Goal: Information Seeking & Learning: Learn about a topic

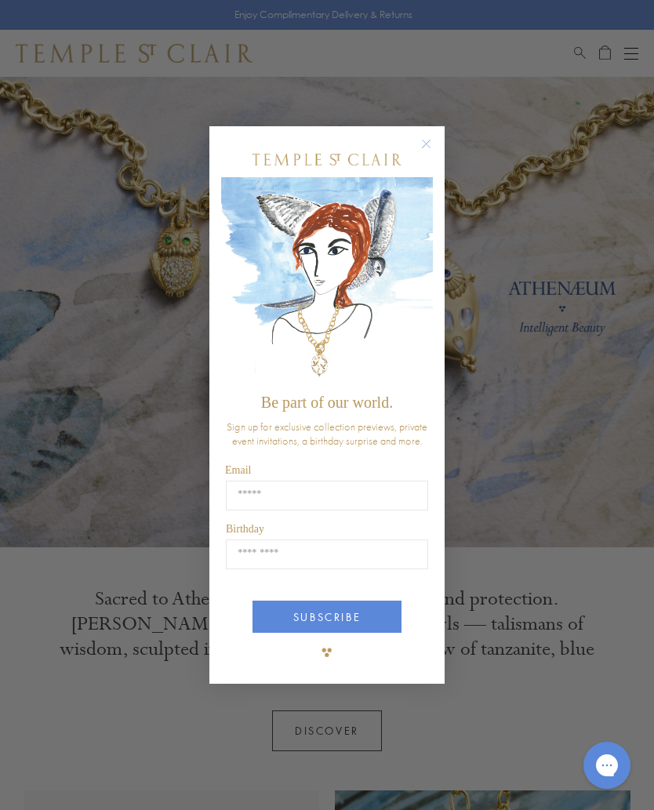
click at [440, 142] on button "Close dialog" at bounding box center [434, 152] width 20 height 20
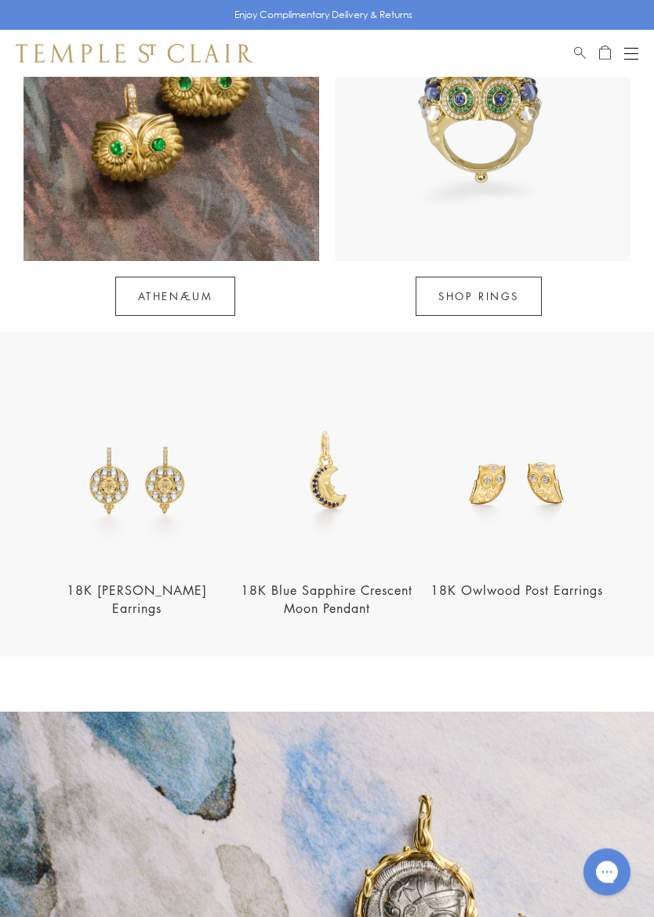
scroll to position [1191, 0]
click at [550, 456] on img at bounding box center [516, 472] width 180 height 180
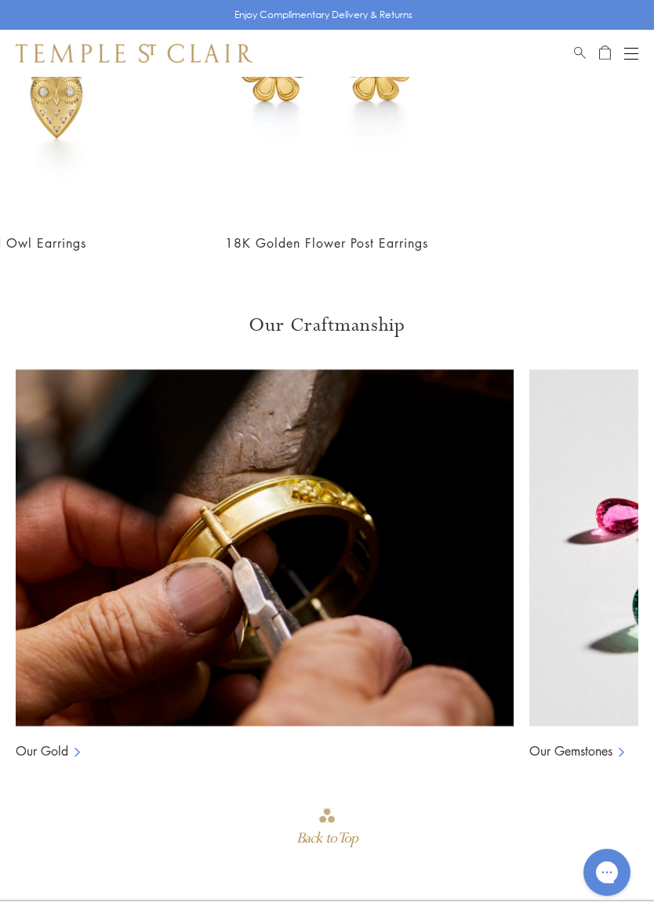
scroll to position [1356, 0]
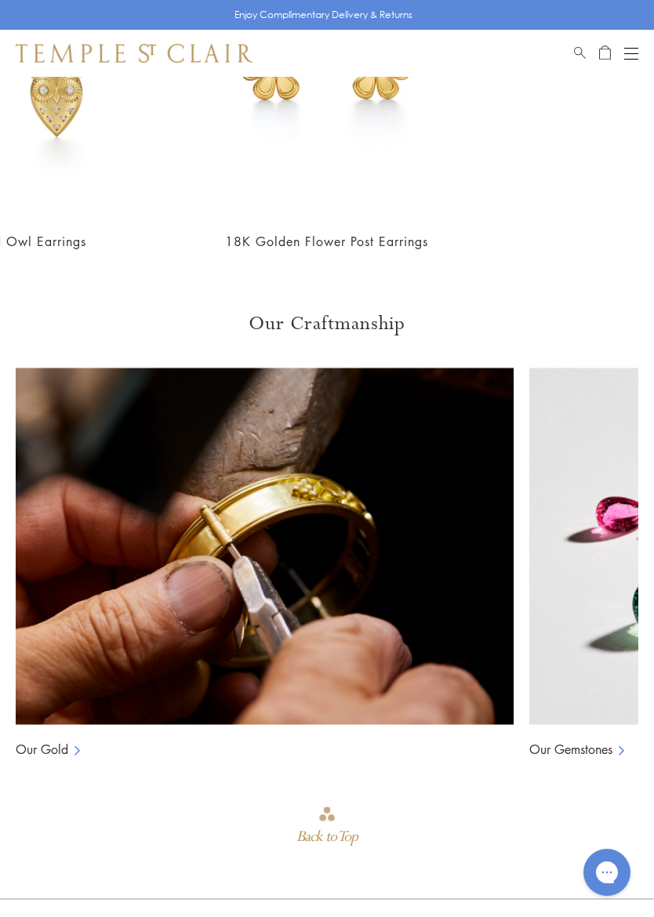
click at [328, 809] on div "Back to Top" at bounding box center [326, 837] width 61 height 28
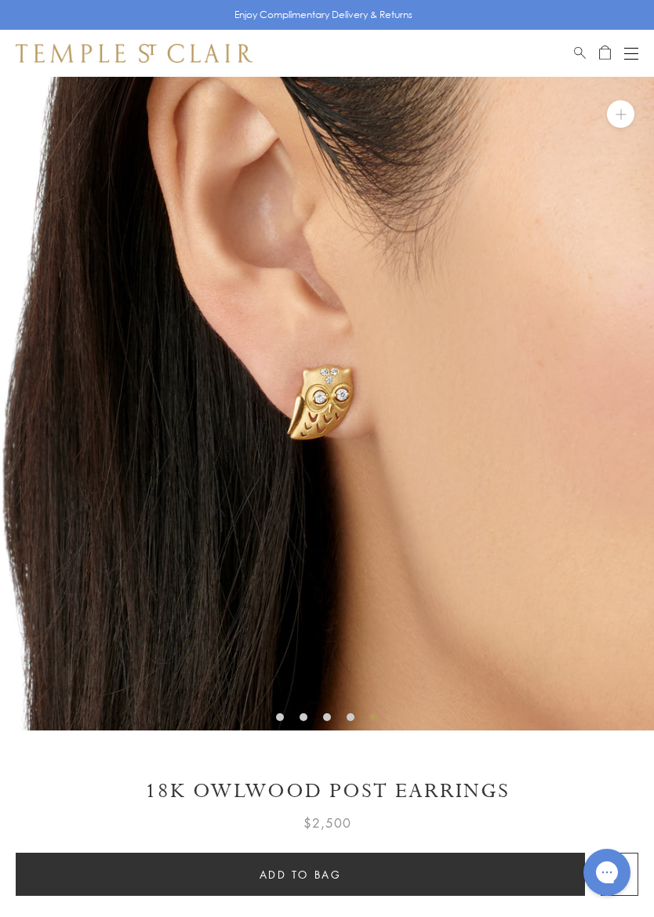
click at [621, 119] on button at bounding box center [620, 113] width 27 height 27
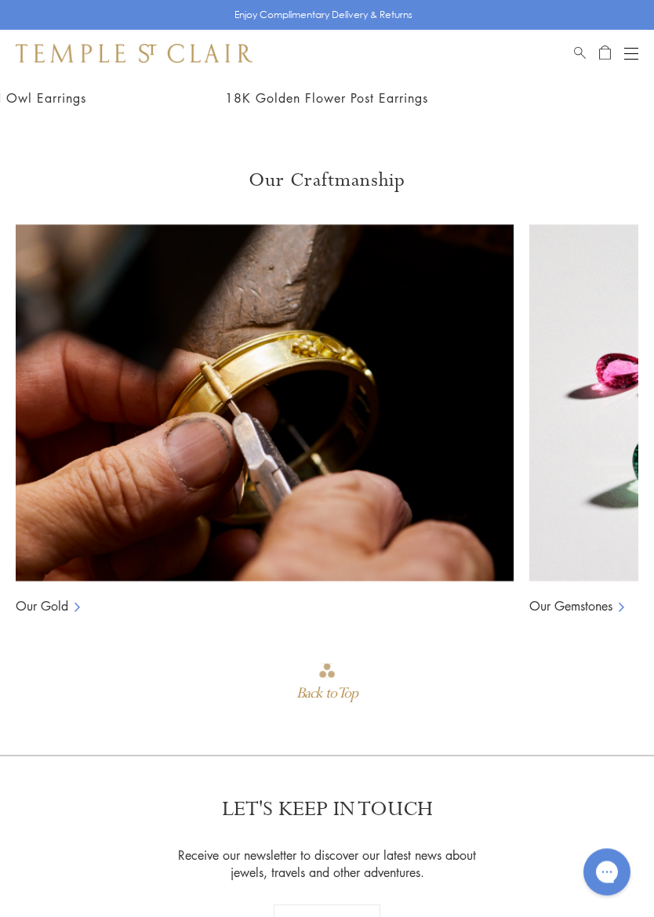
scroll to position [1500, 0]
click at [578, 597] on link "Our Gemstones" at bounding box center [570, 605] width 83 height 17
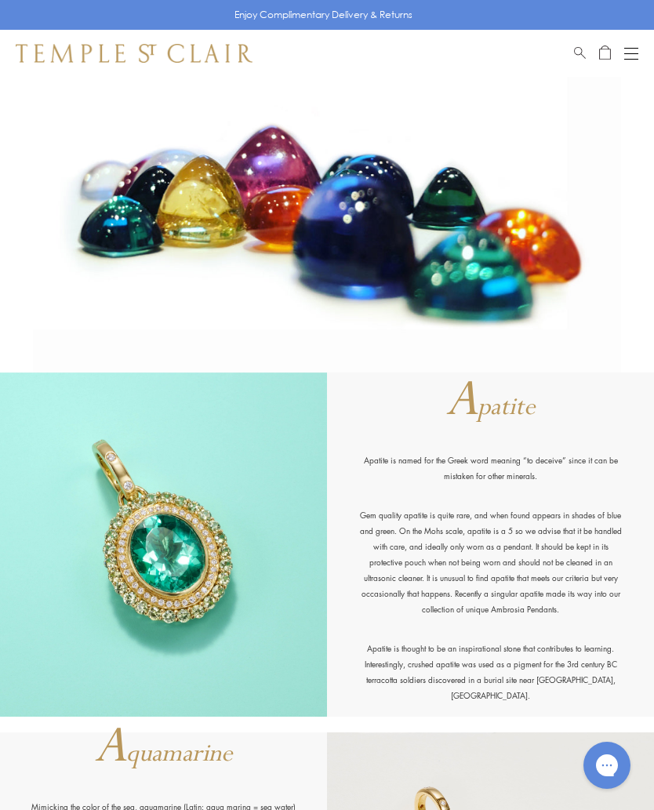
scroll to position [108, 0]
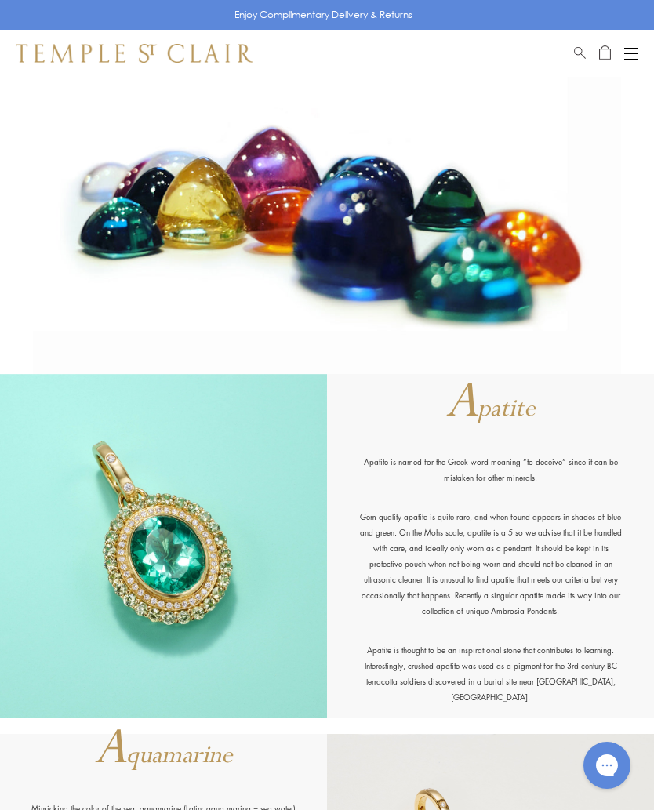
click at [629, 55] on button "Open navigation" at bounding box center [631, 53] width 14 height 19
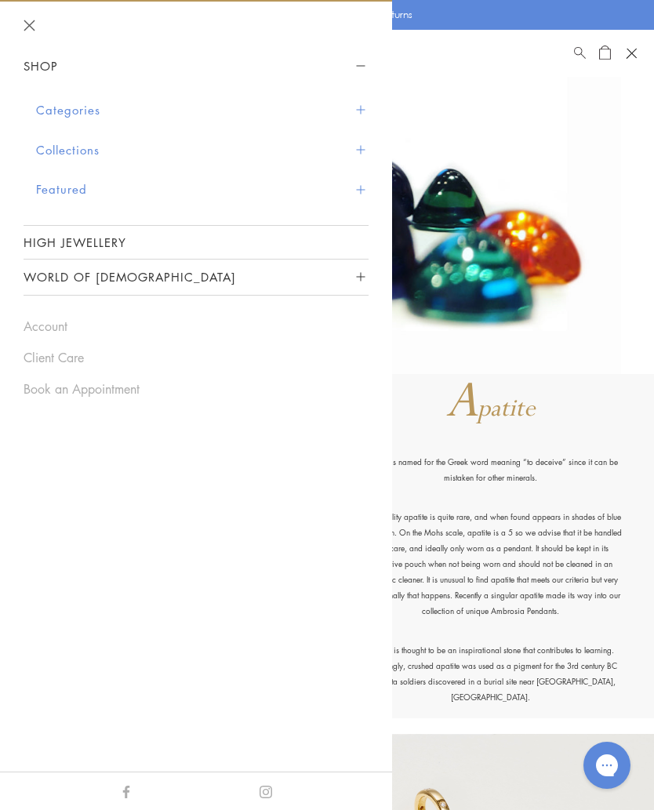
click at [73, 149] on button "Collections" at bounding box center [202, 150] width 332 height 40
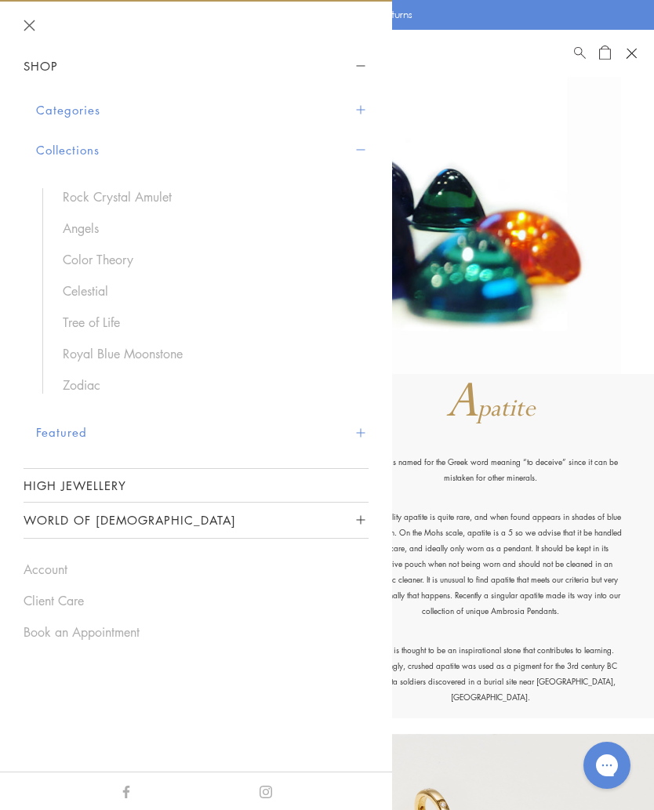
click at [86, 290] on link "Celestial" at bounding box center [208, 290] width 290 height 17
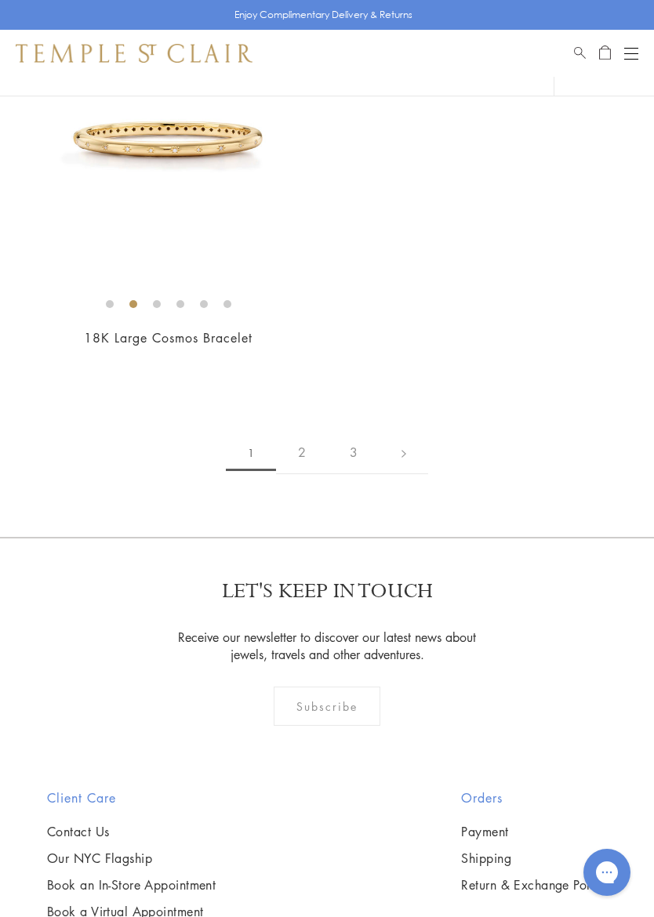
scroll to position [10957, 0]
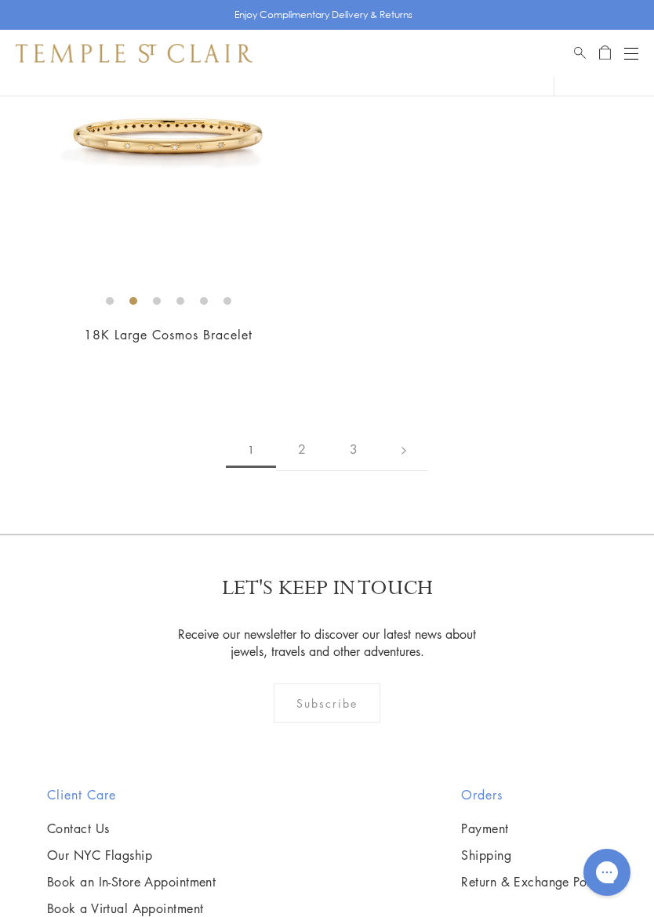
click at [307, 430] on link "2" at bounding box center [302, 449] width 52 height 43
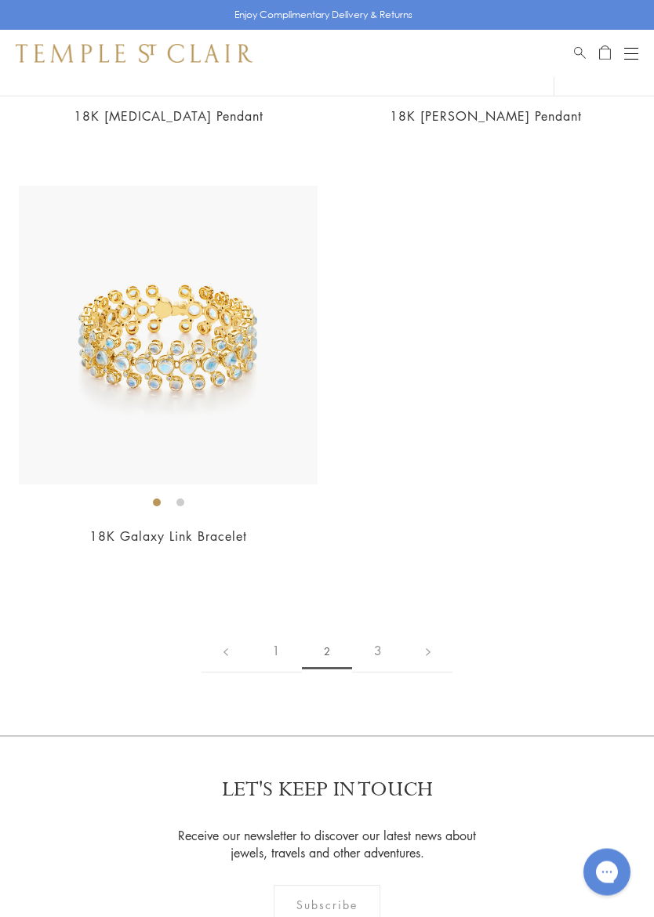
scroll to position [10757, 0]
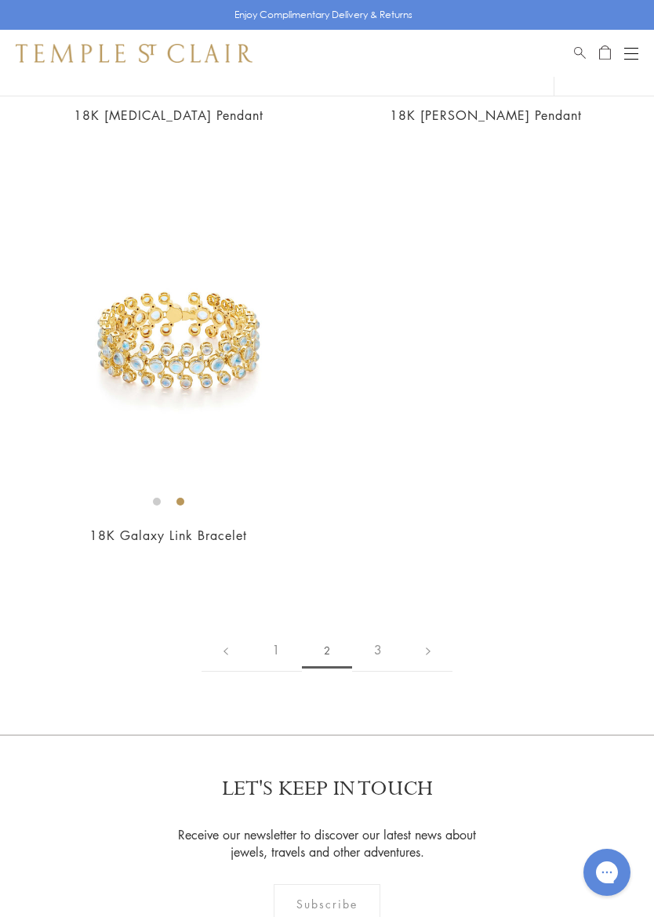
click at [376, 633] on link "3" at bounding box center [378, 650] width 52 height 43
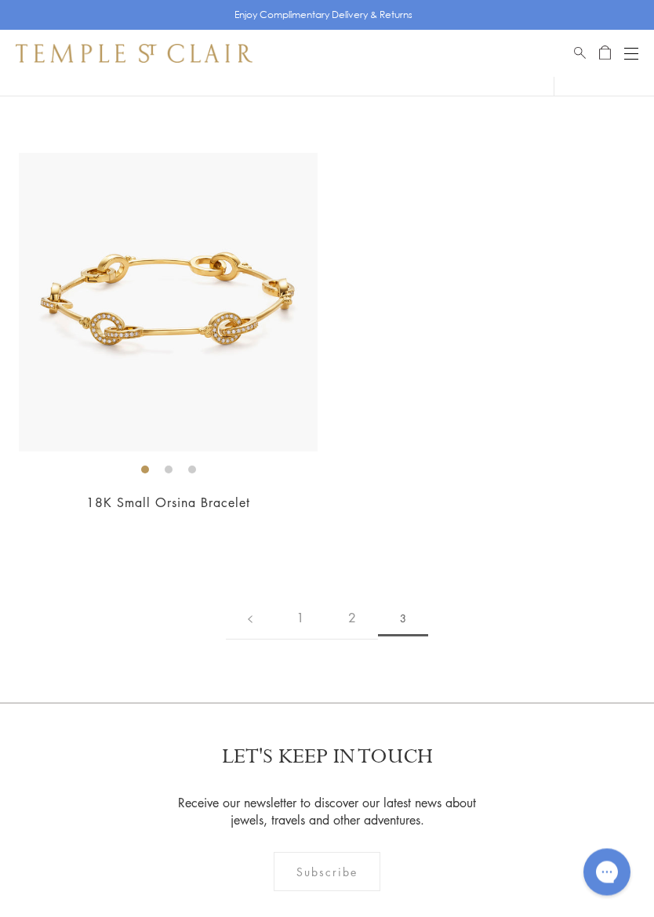
scroll to position [707, 0]
click at [632, 54] on button "Open navigation" at bounding box center [631, 53] width 14 height 19
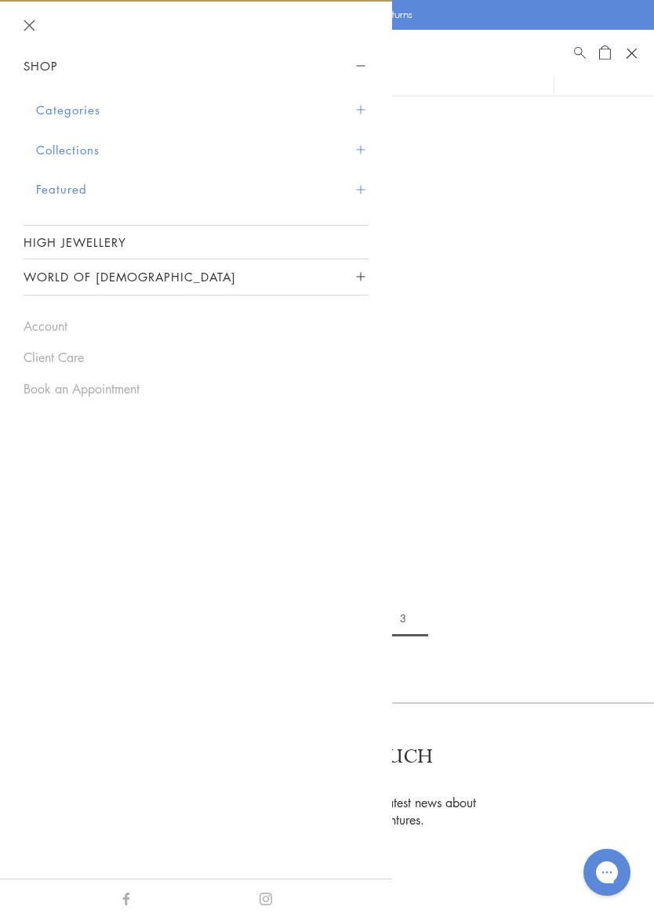
click at [79, 102] on button "Categories" at bounding box center [202, 110] width 332 height 40
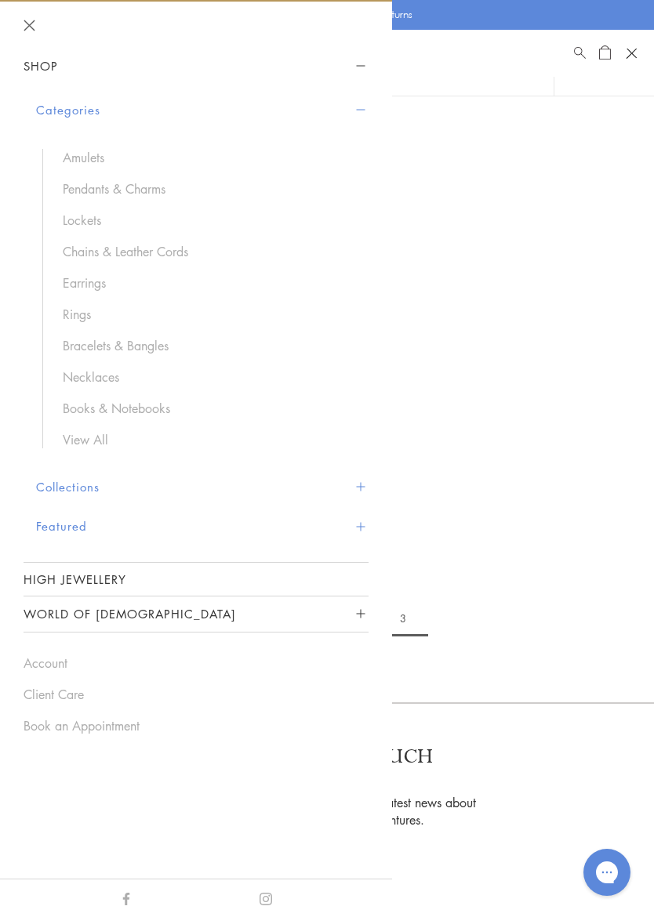
click at [96, 435] on link "View All" at bounding box center [208, 439] width 290 height 17
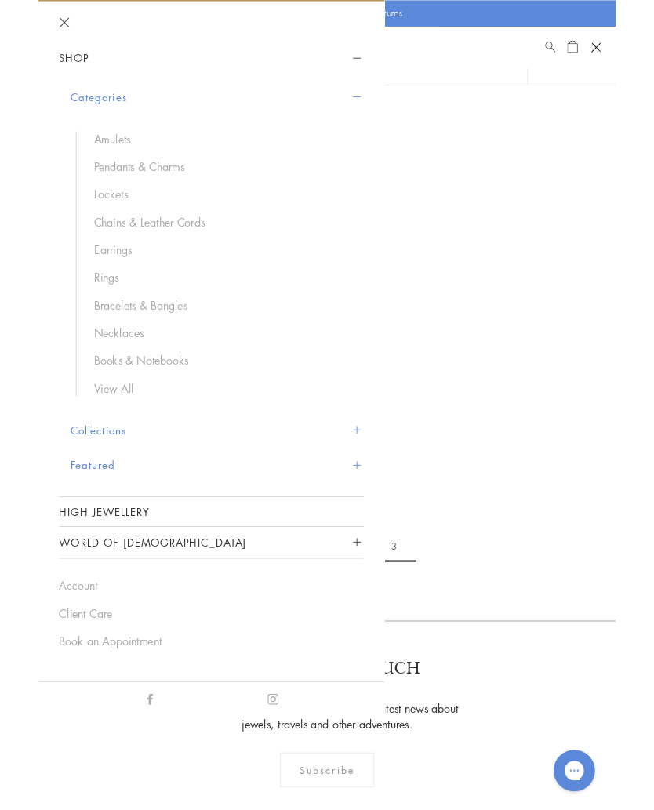
scroll to position [751, 0]
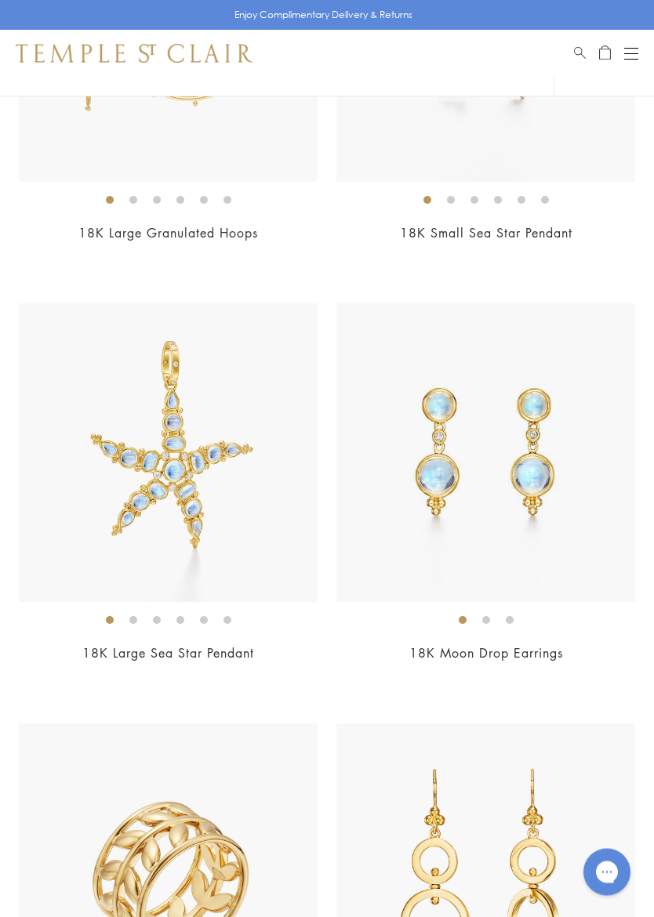
scroll to position [14672, 0]
click at [634, 56] on button "Open navigation" at bounding box center [631, 53] width 14 height 19
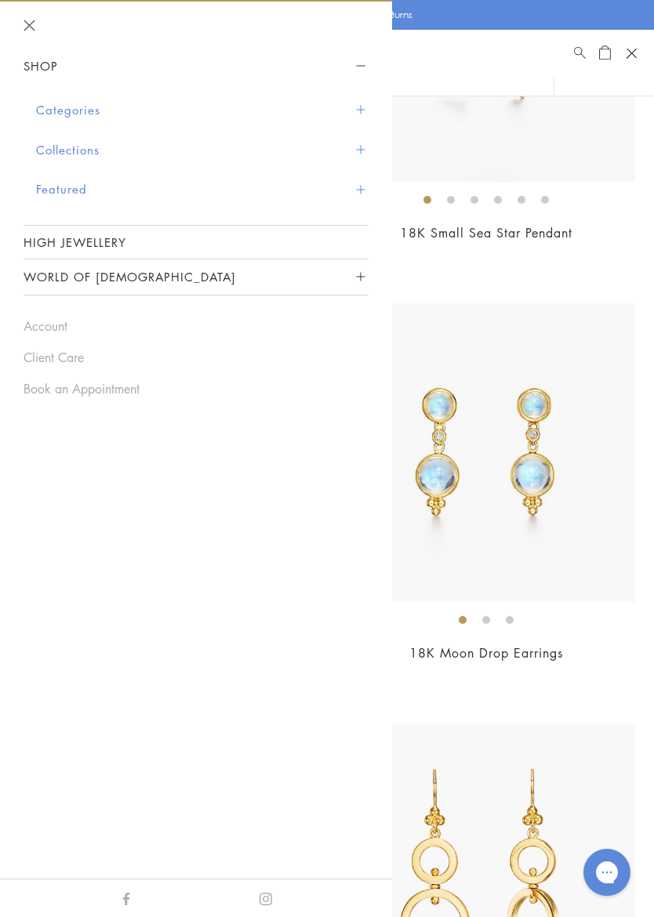
click at [34, 24] on button "Close navigation" at bounding box center [30, 26] width 12 height 12
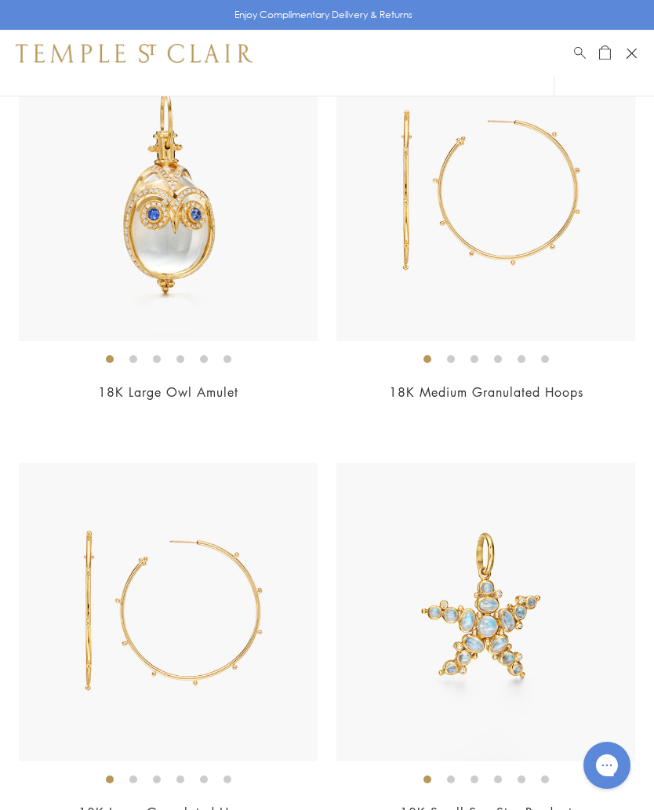
scroll to position [14086, 0]
